Goal: Check status: Check status

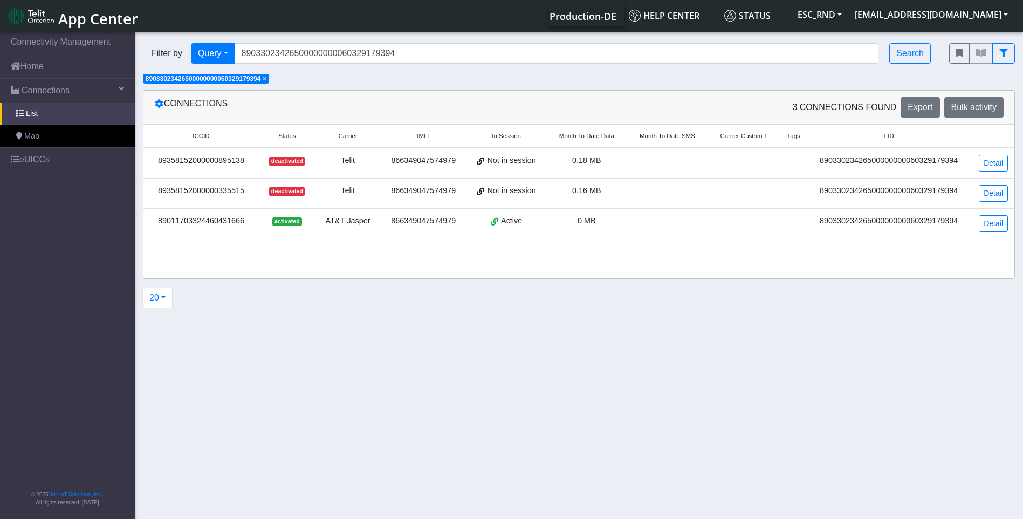
click at [565, 292] on div "20 20 50 100 200 500 1000 2000" at bounding box center [574, 297] width 878 height 20
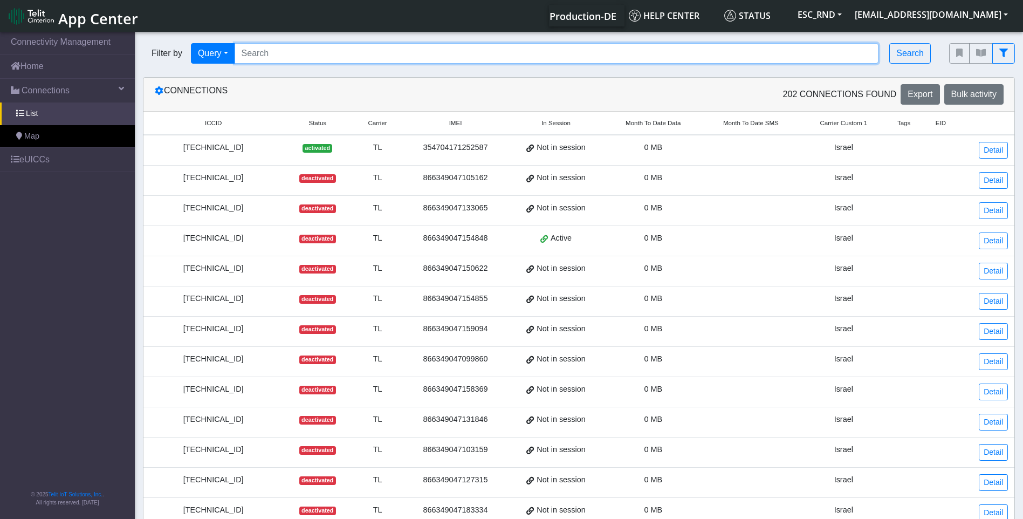
click at [306, 45] on input "Search..." at bounding box center [557, 53] width 644 height 20
click at [302, 51] on input "Search..." at bounding box center [557, 53] width 644 height 20
paste input "89033023426500000000060329179394"
type input "89033023426500000000060329179394"
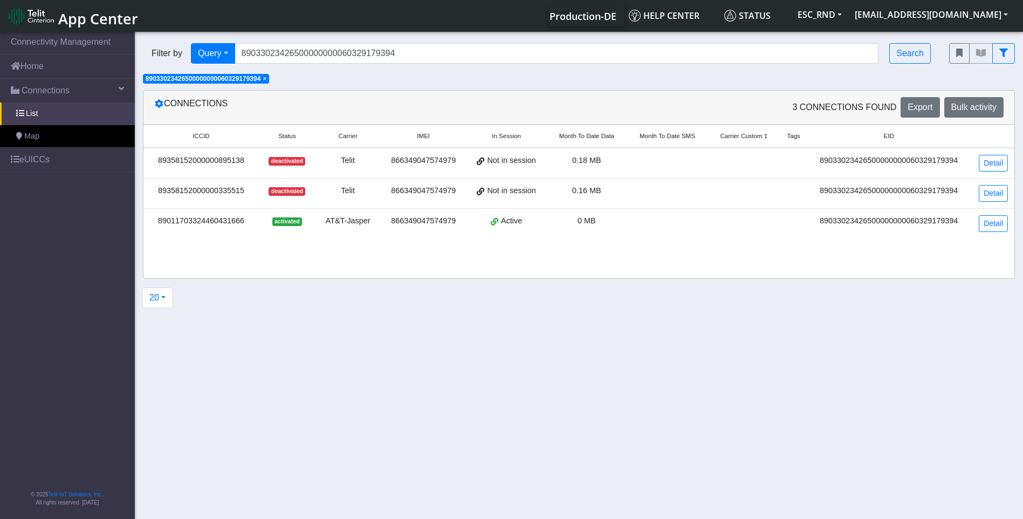
click at [497, 333] on section "Connectivity Management Home Connections List Map eUICCs © 2025 Telit IoT Solut…" at bounding box center [511, 276] width 1023 height 493
click at [31, 112] on span "List" at bounding box center [32, 114] width 12 height 12
click at [266, 79] on span "×" at bounding box center [265, 79] width 4 height 8
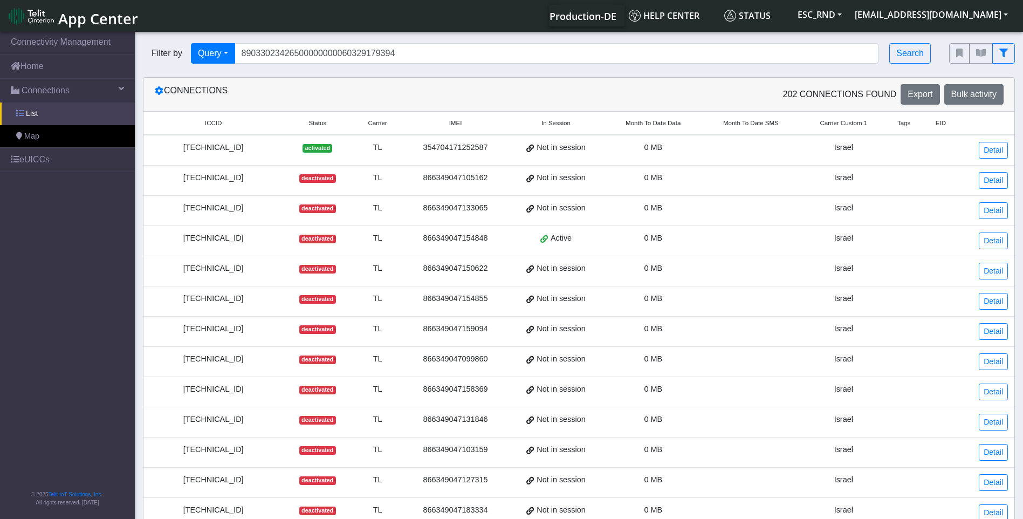
click at [31, 114] on span "List" at bounding box center [32, 114] width 12 height 12
click at [545, 60] on input "89033023426500000000060329179394" at bounding box center [557, 53] width 644 height 20
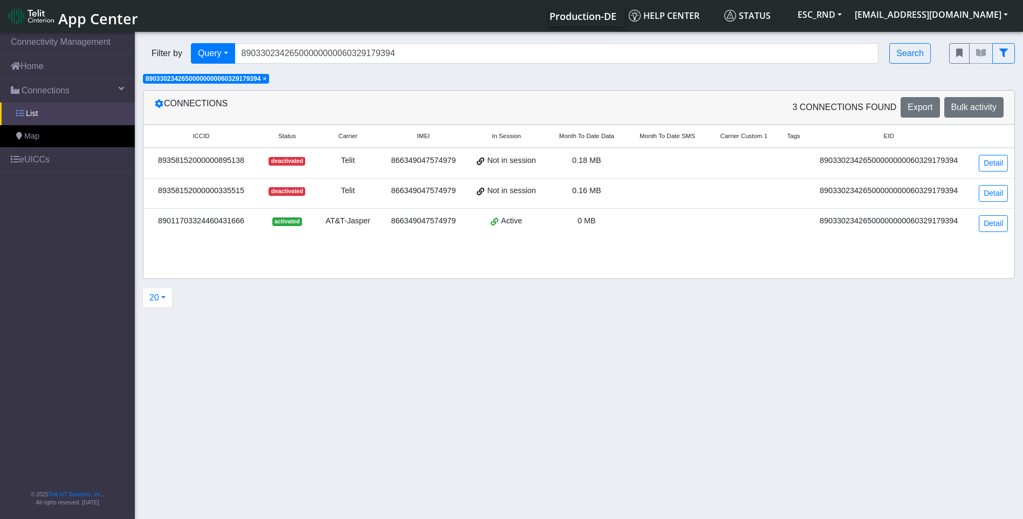
click at [27, 116] on span "List" at bounding box center [32, 114] width 12 height 12
click at [400, 56] on input "89033023426500000000060329179394" at bounding box center [557, 53] width 644 height 20
click at [28, 106] on link "List" at bounding box center [67, 113] width 135 height 23
click at [26, 111] on span "List" at bounding box center [32, 114] width 12 height 12
click at [26, 113] on span "List" at bounding box center [32, 114] width 12 height 12
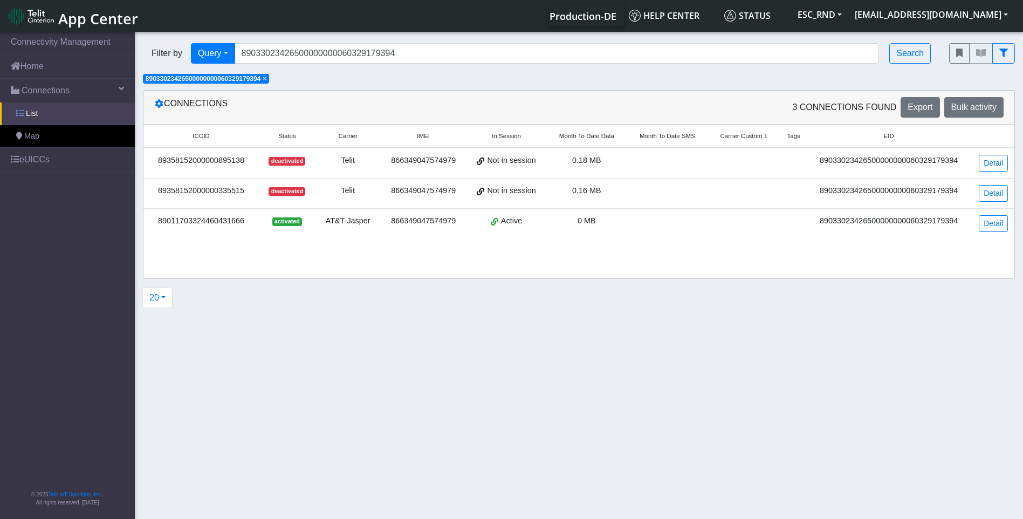
click at [26, 113] on span "List" at bounding box center [32, 114] width 12 height 12
drag, startPoint x: 424, startPoint y: 44, endPoint x: 198, endPoint y: 61, distance: 227.2
click at [198, 61] on div "Filter by Query Query In Session Not connected Country Operator 890330234265000…" at bounding box center [538, 53] width 790 height 20
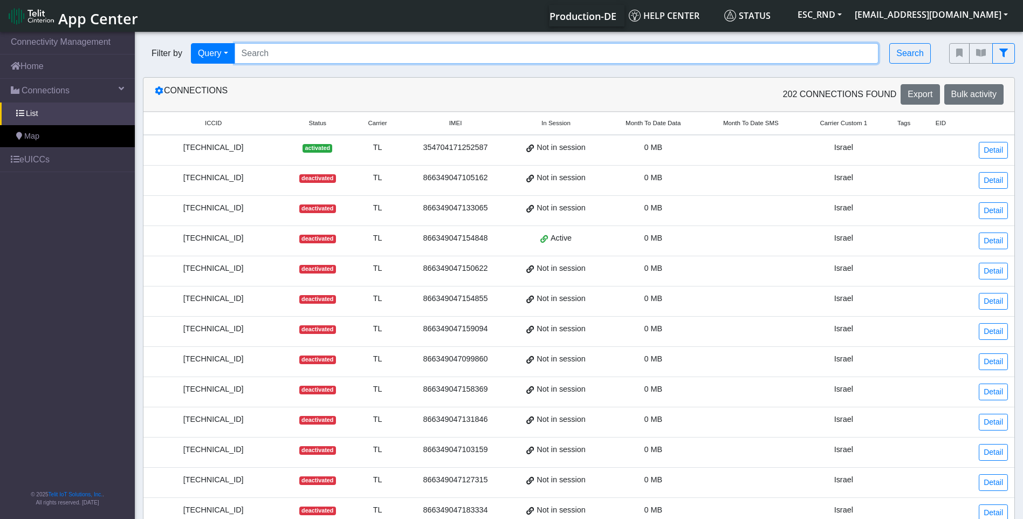
click at [282, 50] on input "Search..." at bounding box center [557, 53] width 644 height 20
paste input "89033023426500000000060329179394"
type input "89033023426500000000060329179394"
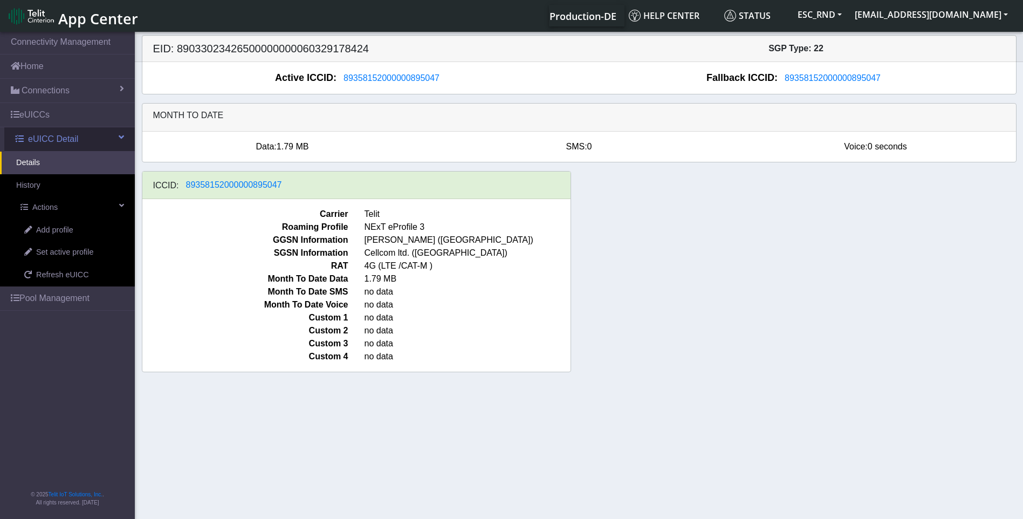
click at [31, 136] on span "eUICC Detail" at bounding box center [53, 139] width 50 height 13
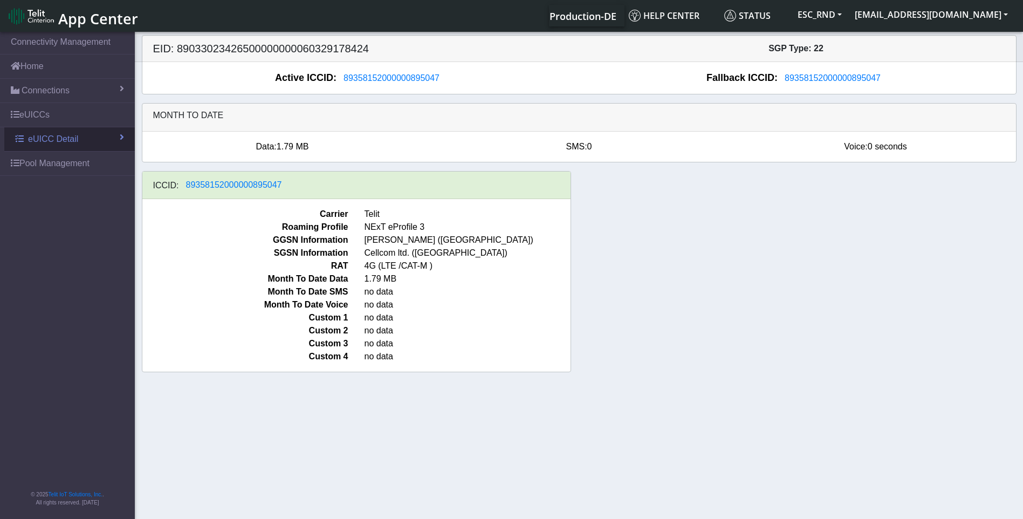
click at [37, 139] on span "eUICC Detail" at bounding box center [53, 139] width 50 height 13
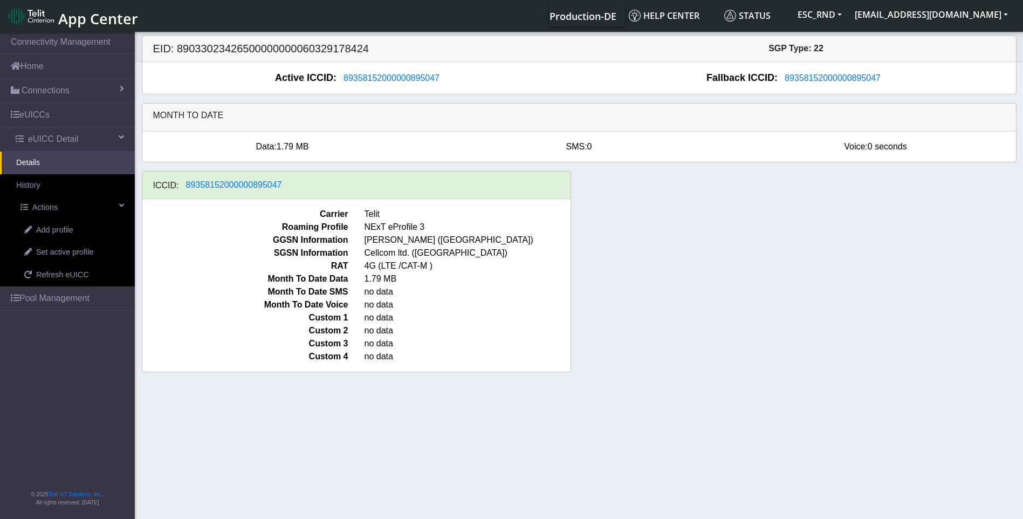
click at [39, 159] on link "Details" at bounding box center [67, 163] width 135 height 23
